Goal: Find contact information: Find contact information

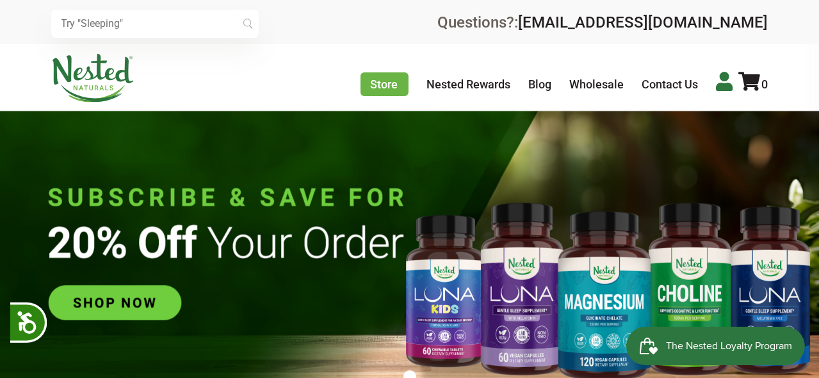
click at [724, 76] on icon at bounding box center [725, 81] width 17 height 19
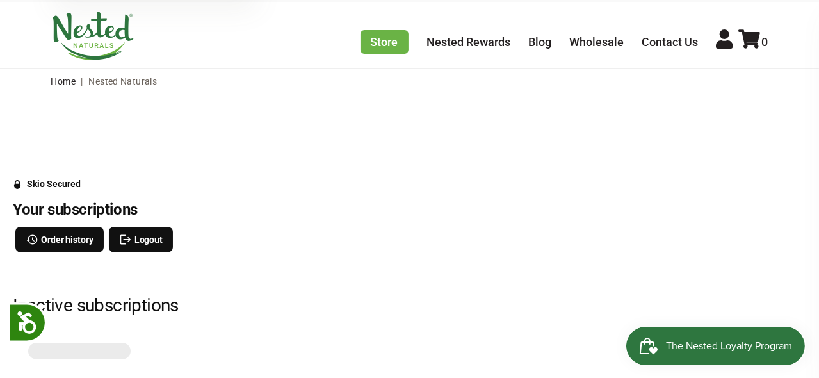
scroll to position [64, 0]
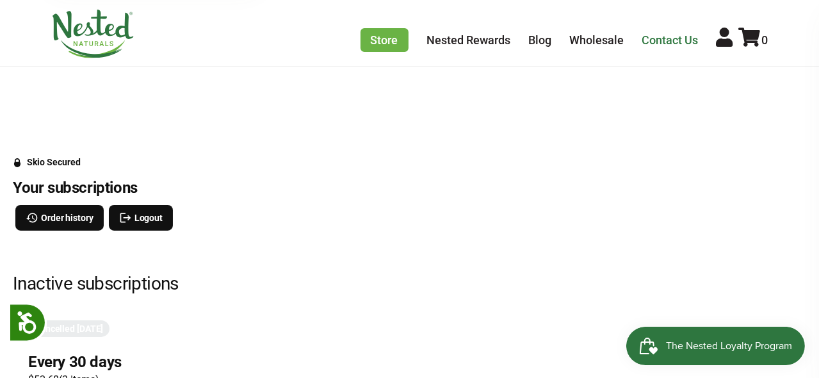
click at [669, 36] on link "Contact Us" at bounding box center [670, 39] width 56 height 13
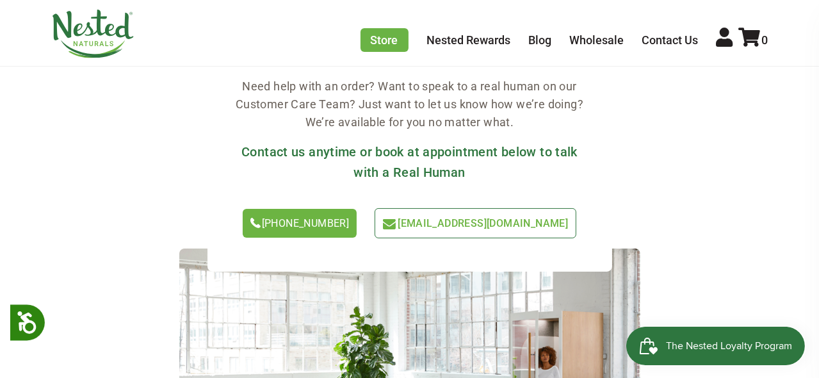
scroll to position [128, 0]
